Goal: Task Accomplishment & Management: Use online tool/utility

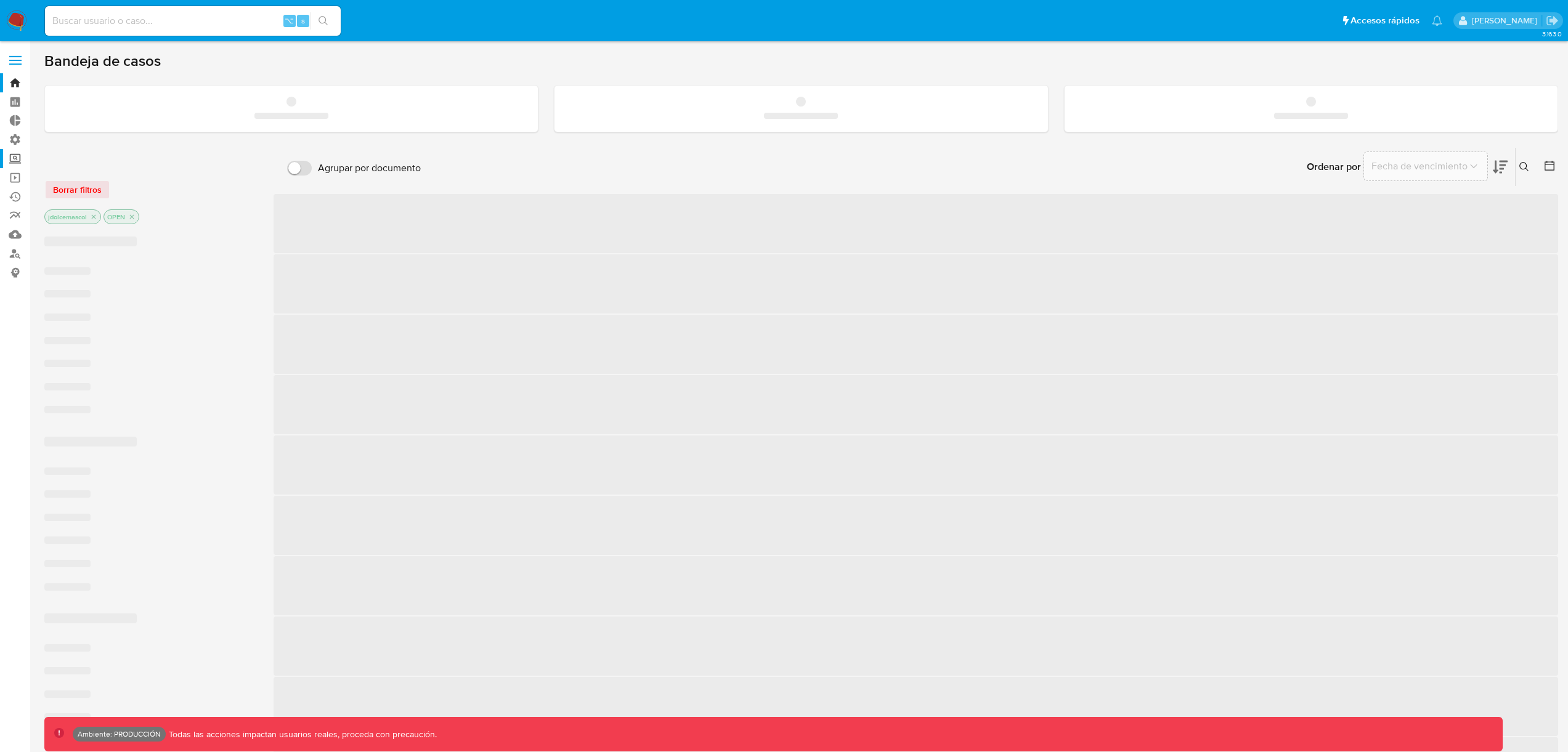
click at [23, 158] on label "Screening" at bounding box center [73, 158] width 147 height 19
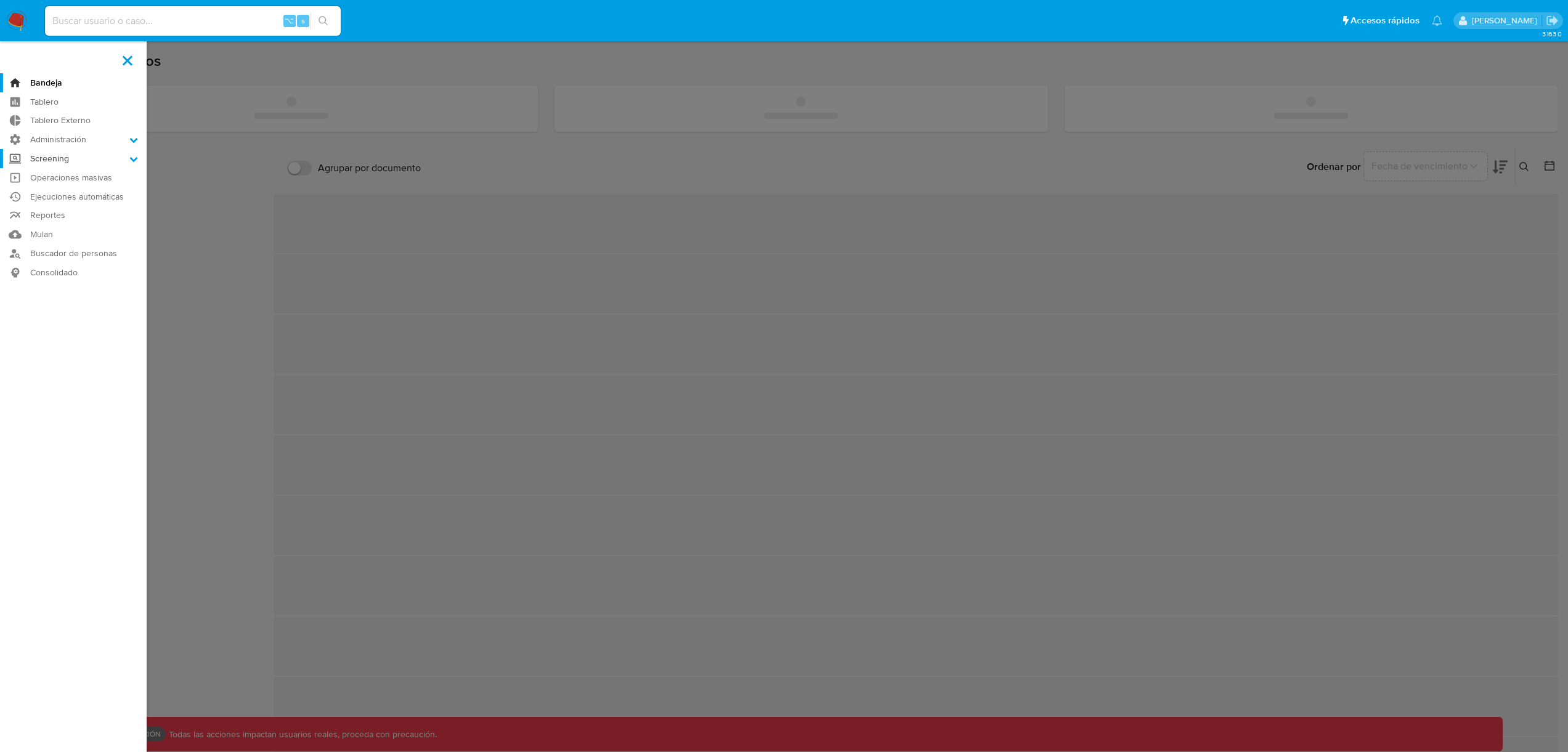
click at [0, 0] on input "Screening" at bounding box center [0, 0] width 0 height 0
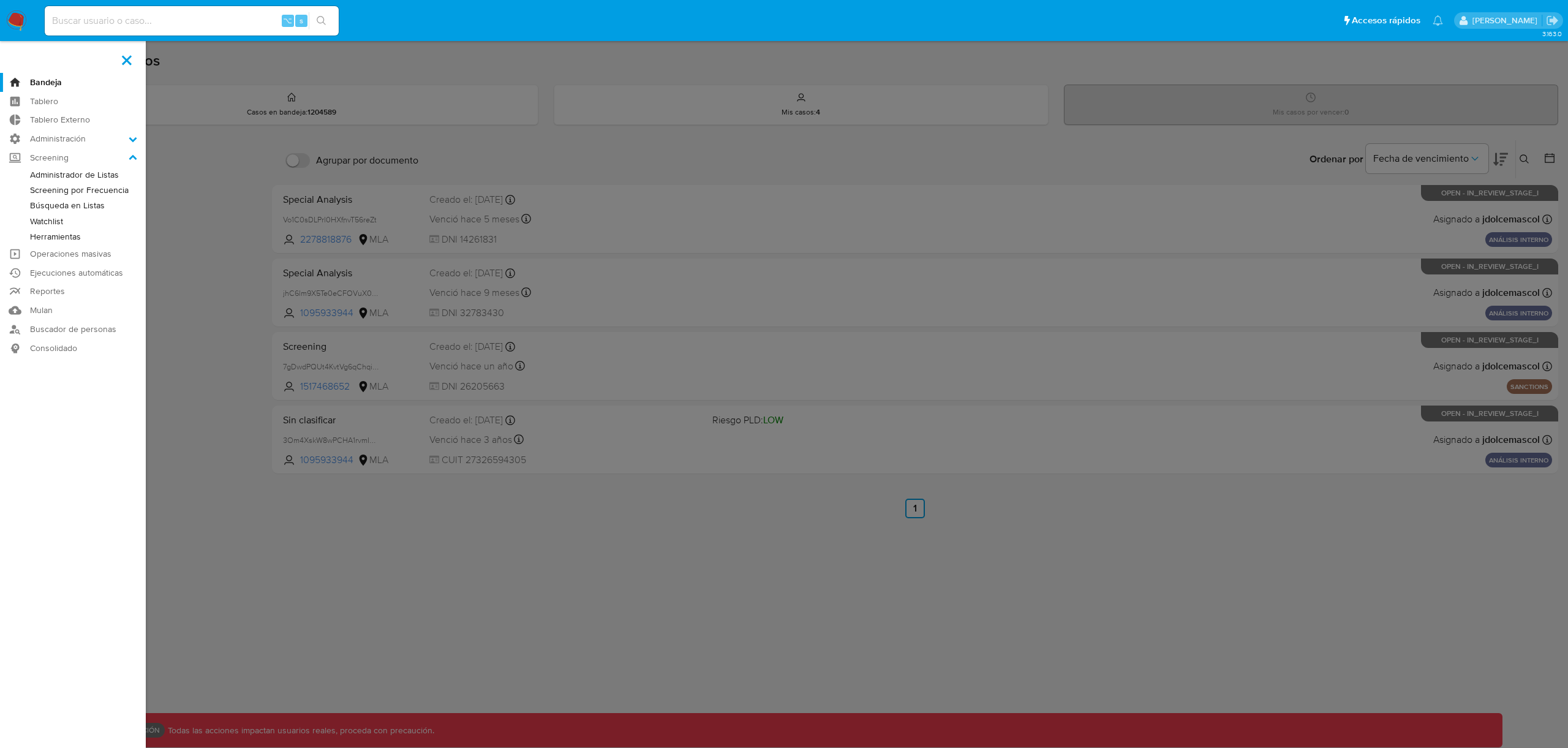
click at [69, 216] on link "Watchlist" at bounding box center [73, 221] width 146 height 15
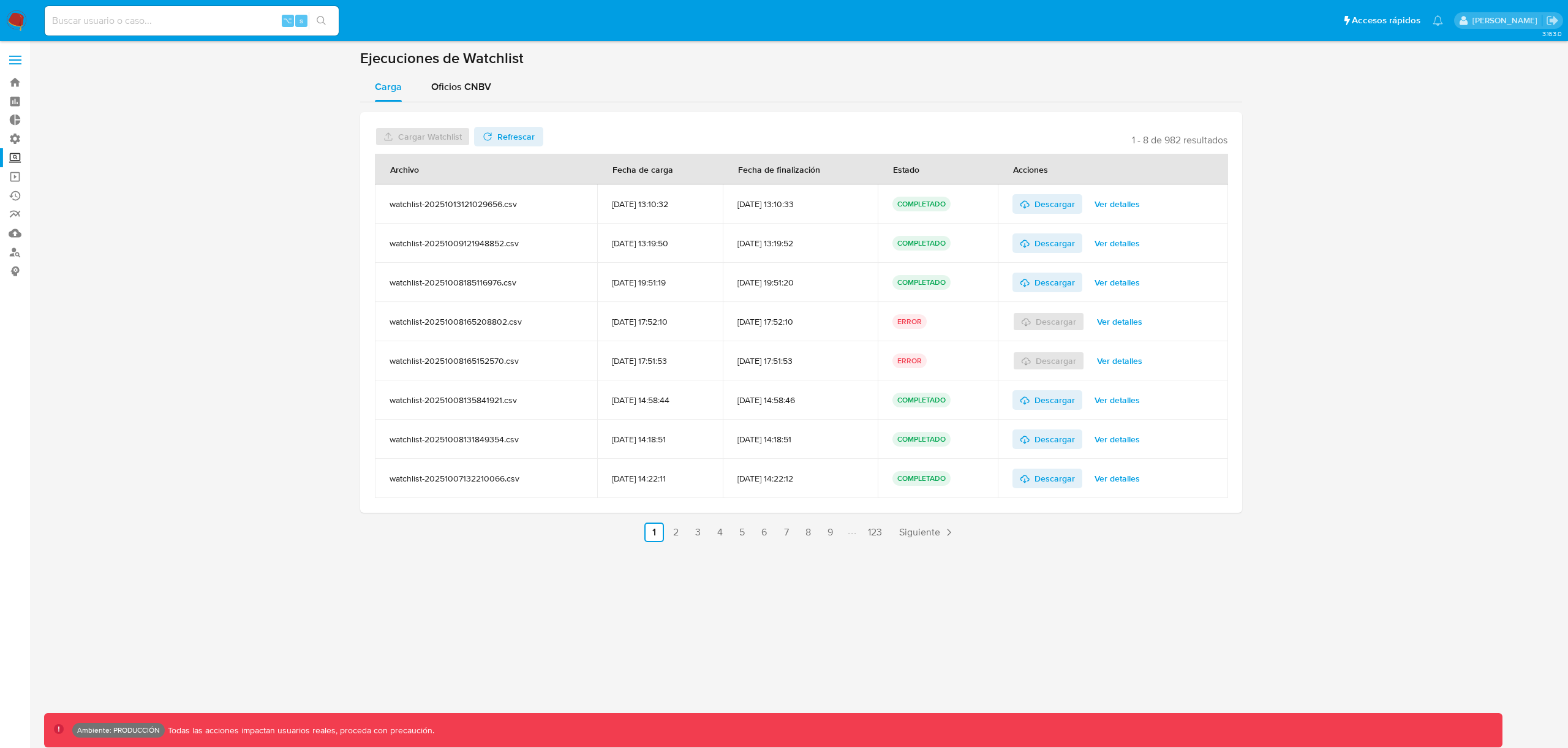
click at [179, 176] on section at bounding box center [801, 296] width 1515 height 493
click at [1117, 439] on span "Ver detalles" at bounding box center [1117, 439] width 46 height 17
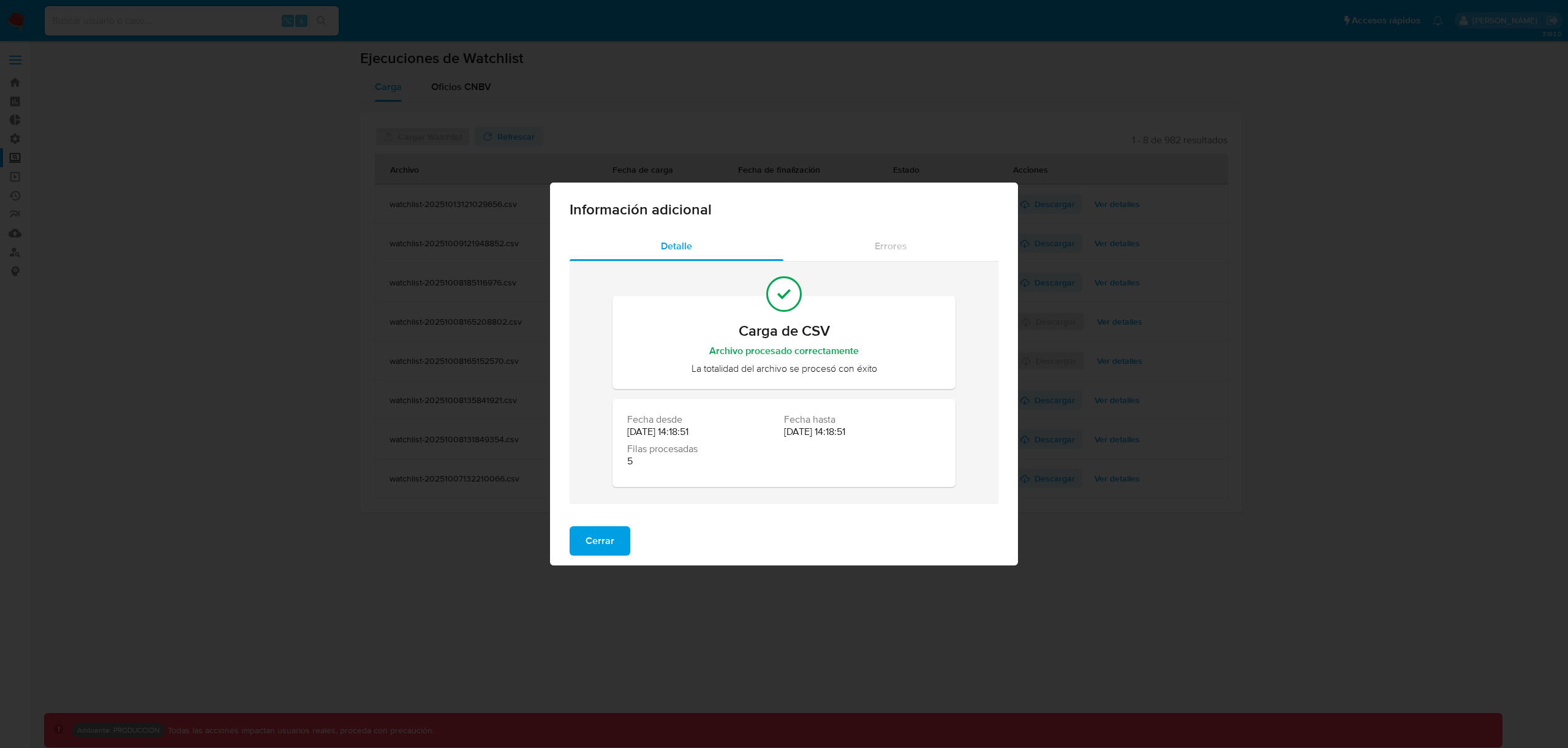
drag, startPoint x: 600, startPoint y: 538, endPoint x: 616, endPoint y: 530, distance: 17.9
click at [600, 538] on span "Cerrar" at bounding box center [600, 541] width 29 height 27
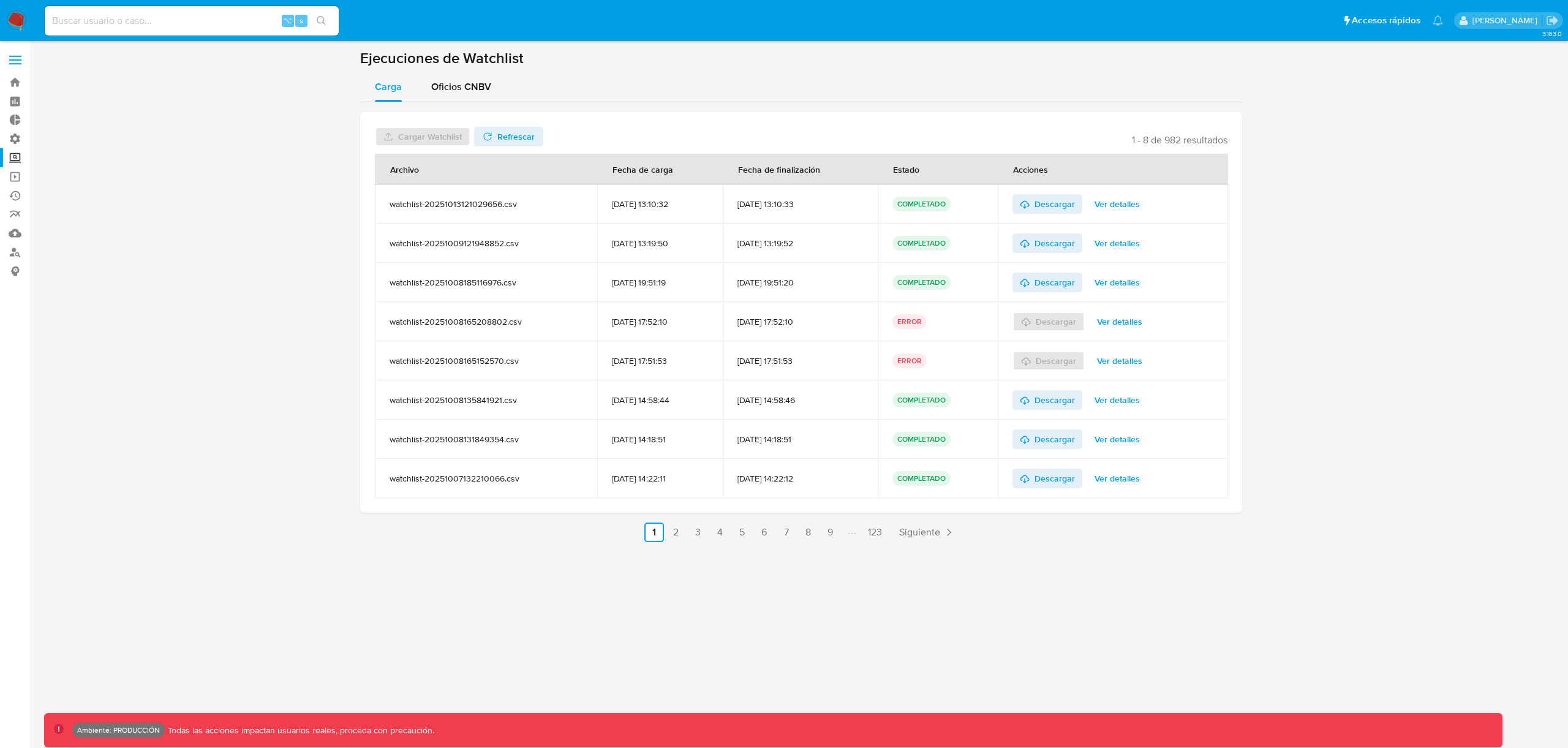
click at [954, 515] on div "Cargar Watchlist No tiene permisos para realizar esta acción Refrescar 1 - 8 de…" at bounding box center [801, 322] width 882 height 439
click at [952, 525] on link "Siguiente" at bounding box center [927, 532] width 66 height 20
click at [951, 528] on span "Siguiente" at bounding box center [952, 533] width 41 height 10
